Goal: Task Accomplishment & Management: Manage account settings

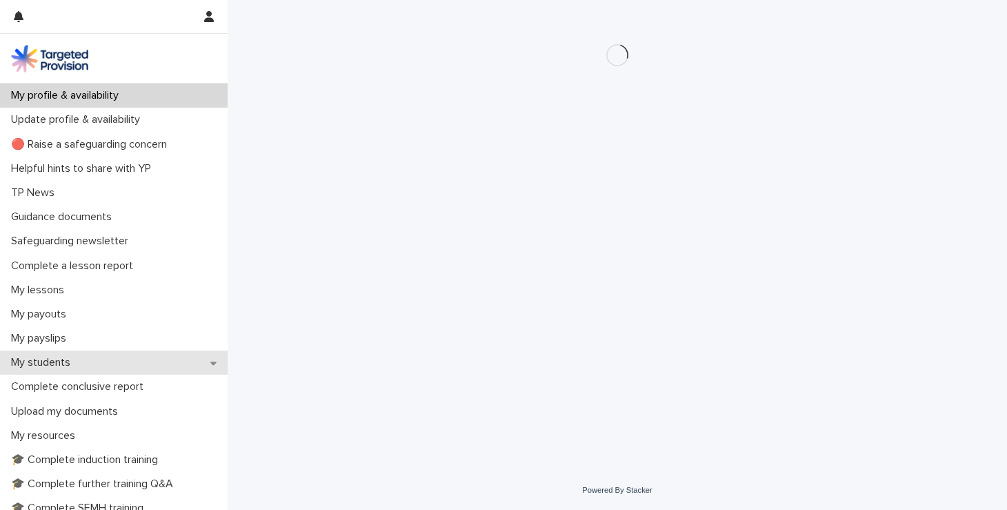
click at [61, 361] on p "My students" at bounding box center [44, 362] width 76 height 13
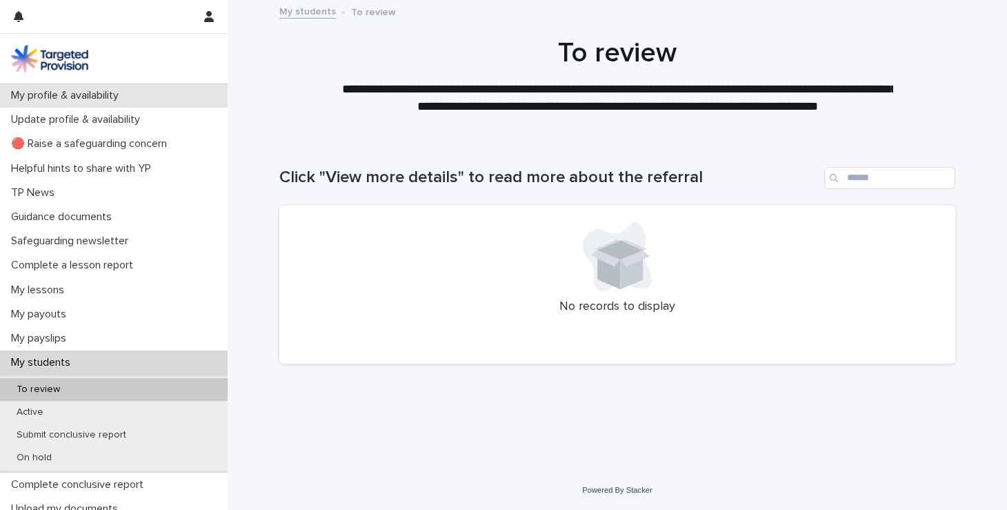
click at [130, 101] on p "My profile & availability" at bounding box center [68, 95] width 124 height 13
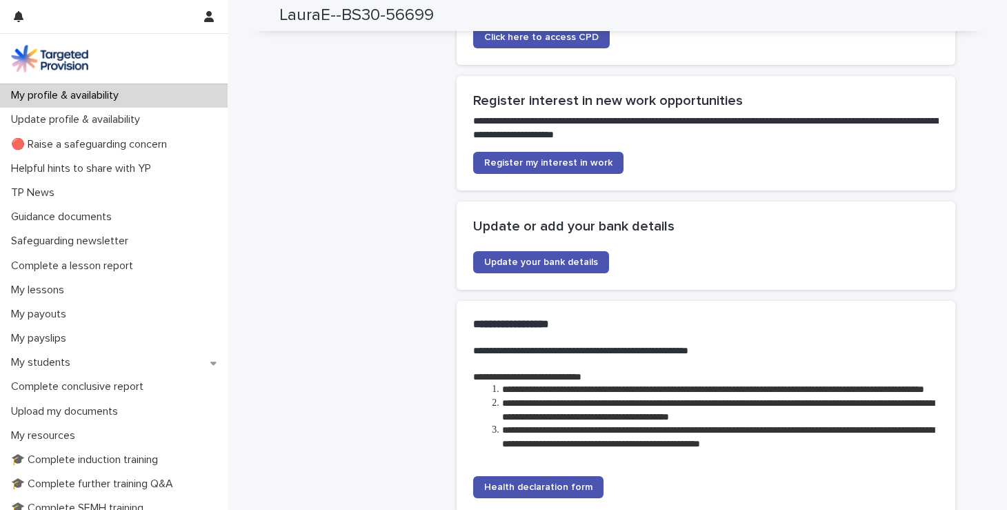
scroll to position [2867, 0]
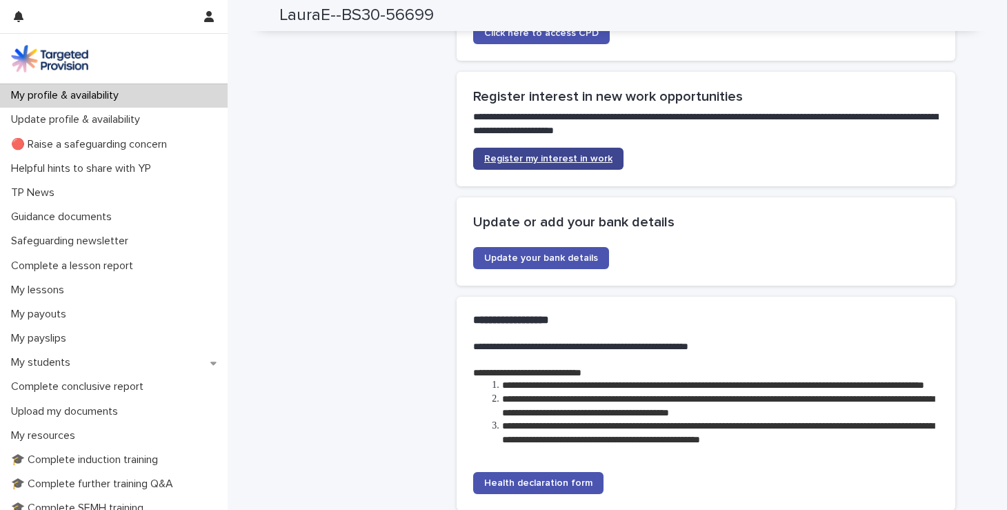
click at [572, 154] on span "Register my interest in work" at bounding box center [548, 159] width 128 height 10
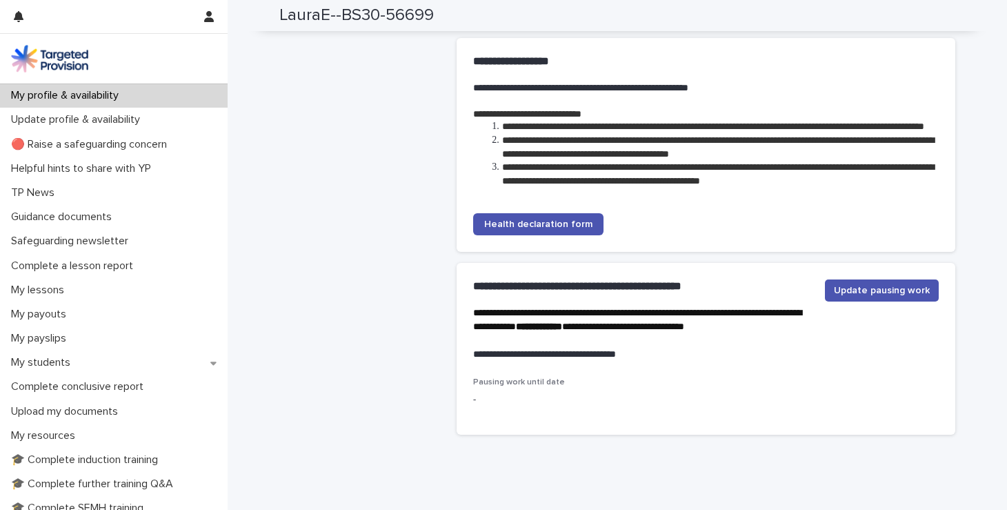
scroll to position [3124, 0]
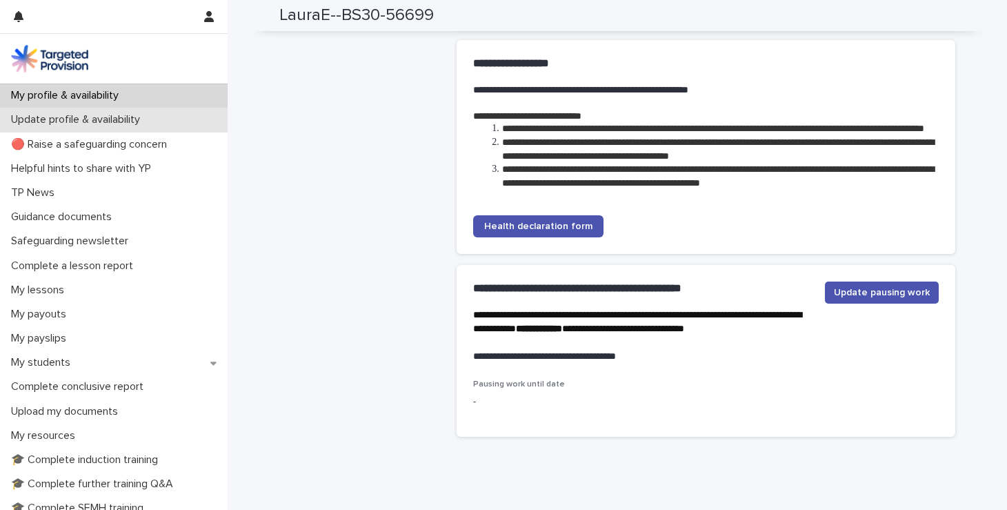
click at [106, 128] on div "Update profile & availability" at bounding box center [114, 120] width 228 height 24
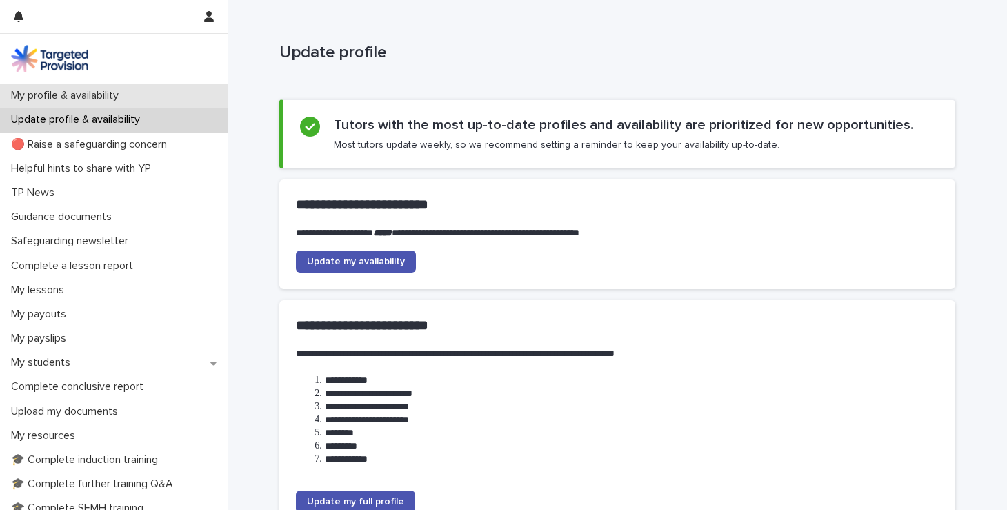
click at [120, 102] on p "My profile & availability" at bounding box center [68, 95] width 124 height 13
